Goal: Task Accomplishment & Management: Manage account settings

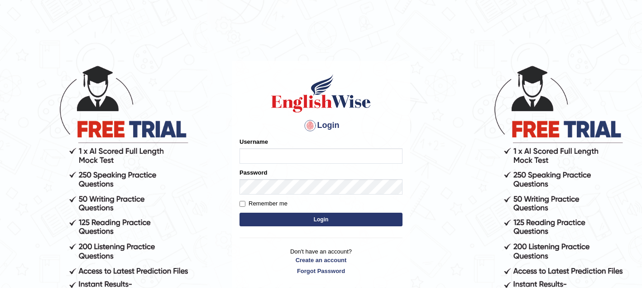
type input "sagesse_parramatta"
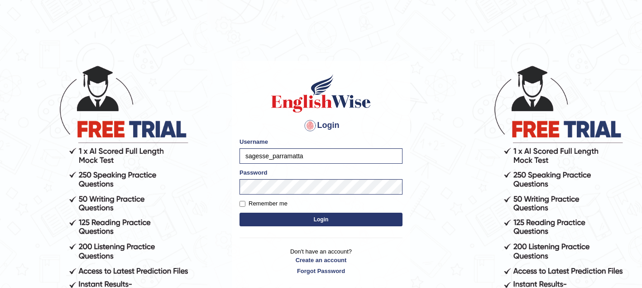
click at [325, 222] on button "Login" at bounding box center [321, 219] width 163 height 14
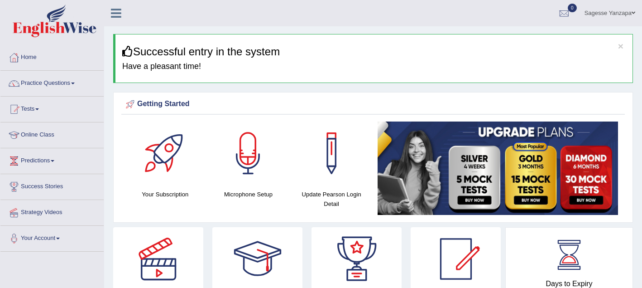
click at [75, 83] on span at bounding box center [73, 83] width 4 height 2
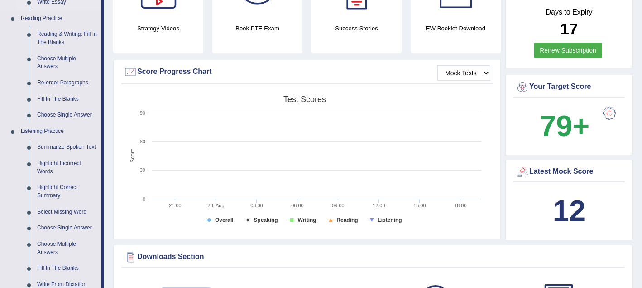
scroll to position [273, 0]
